Goal: Entertainment & Leisure: Consume media (video, audio)

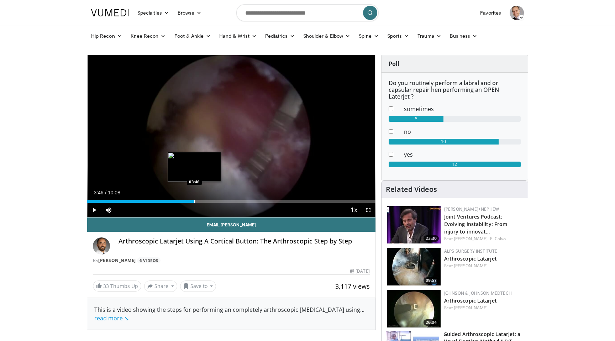
drag, startPoint x: 103, startPoint y: 201, endPoint x: 194, endPoint y: 201, distance: 91.5
click at [194, 201] on div "Progress Bar" at bounding box center [194, 201] width 1 height 3
drag, startPoint x: 194, startPoint y: 201, endPoint x: 220, endPoint y: 201, distance: 25.3
click at [220, 201] on div "Progress Bar" at bounding box center [220, 201] width 1 height 3
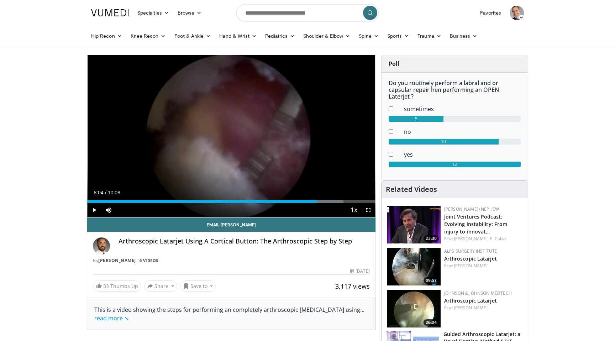
drag, startPoint x: 226, startPoint y: 201, endPoint x: 316, endPoint y: 205, distance: 90.8
click at [316, 205] on div "Current Time 8:04 / Duration 10:08 Play Skip Backward Skip Forward Mute Loaded …" at bounding box center [231, 210] width 288 height 14
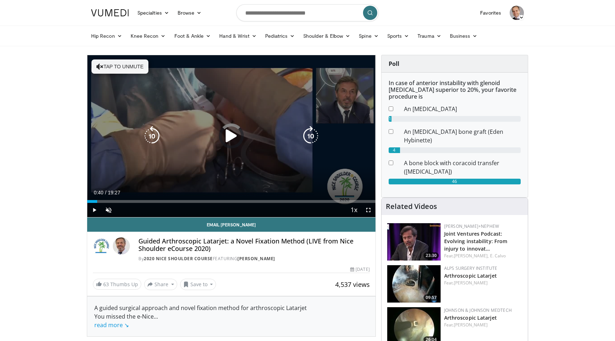
drag, startPoint x: 96, startPoint y: 200, endPoint x: 220, endPoint y: 193, distance: 123.7
click at [224, 203] on div "Current Time 0:40 / Duration 19:27 Play Skip Backward Skip Forward Unmute 100% …" at bounding box center [231, 210] width 288 height 14
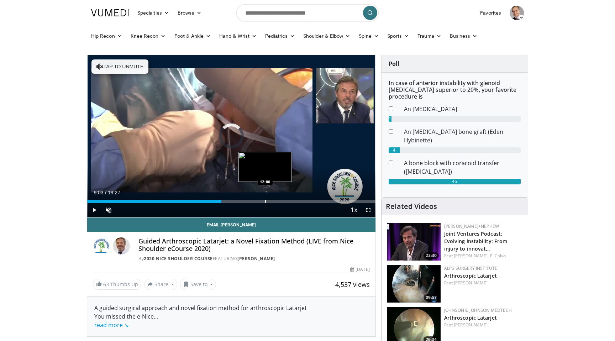
drag, startPoint x: 221, startPoint y: 203, endPoint x: 265, endPoint y: 203, distance: 44.1
click at [265, 203] on div "Progress Bar" at bounding box center [265, 201] width 1 height 3
drag, startPoint x: 265, startPoint y: 203, endPoint x: 279, endPoint y: 202, distance: 13.9
click at [279, 202] on video-js "**********" at bounding box center [231, 136] width 288 height 162
drag, startPoint x: 267, startPoint y: 200, endPoint x: 249, endPoint y: 200, distance: 17.8
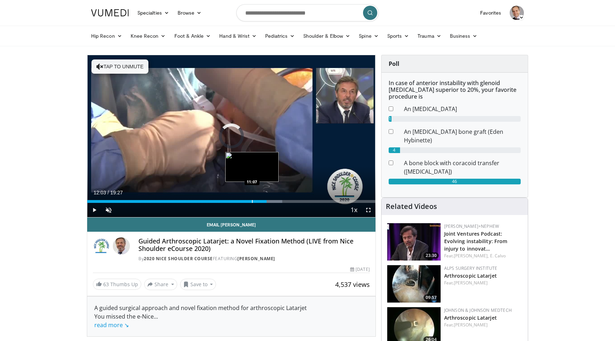
click at [249, 200] on div "Loaded : 67.69% 11:08 11:07" at bounding box center [231, 201] width 288 height 3
drag, startPoint x: 249, startPoint y: 200, endPoint x: 261, endPoint y: 200, distance: 12.1
click at [261, 200] on div "Loaded : 58.26% 11:37 11:40" at bounding box center [231, 201] width 288 height 3
drag, startPoint x: 262, startPoint y: 200, endPoint x: 276, endPoint y: 199, distance: 14.6
click at [276, 199] on div "Loaded : 71.11% 12:45 12:45" at bounding box center [231, 199] width 288 height 7
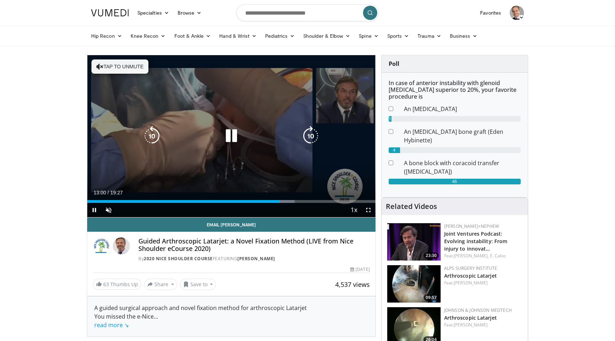
click at [125, 65] on button "Tap to unmute" at bounding box center [119, 66] width 57 height 14
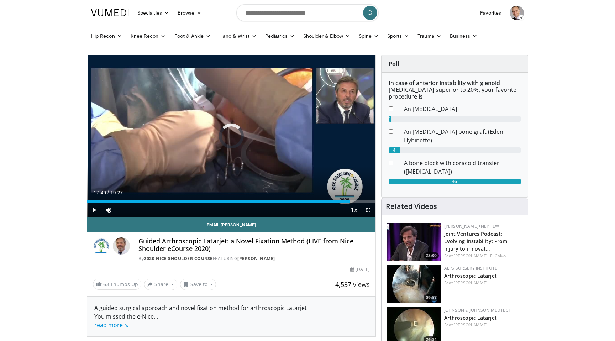
drag, startPoint x: 304, startPoint y: 201, endPoint x: 186, endPoint y: 192, distance: 117.4
click at [186, 203] on div "Current Time 17:49 / Duration 19:27 Play Skip Backward Skip Forward Mute 100% L…" at bounding box center [231, 210] width 288 height 14
drag, startPoint x: 198, startPoint y: 200, endPoint x: 298, endPoint y: 210, distance: 100.1
click at [298, 210] on div "Current Time 14:14 / Duration 19:27 Play Skip Backward Skip Forward Mute 100% L…" at bounding box center [231, 210] width 288 height 14
drag, startPoint x: 296, startPoint y: 201, endPoint x: 327, endPoint y: 206, distance: 31.6
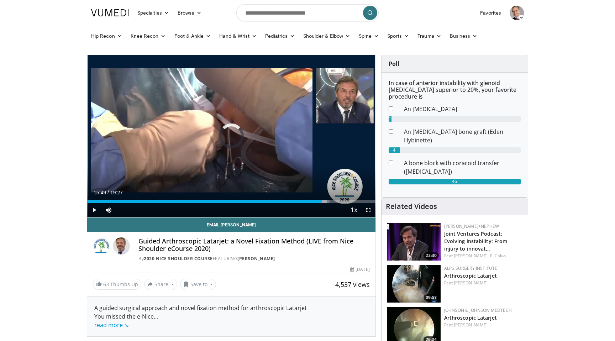
click at [327, 206] on div "Current Time 15:49 / Duration 19:27 Play Skip Backward Skip Forward Mute 100% L…" at bounding box center [231, 210] width 288 height 14
